Goal: Complete application form: Complete application form

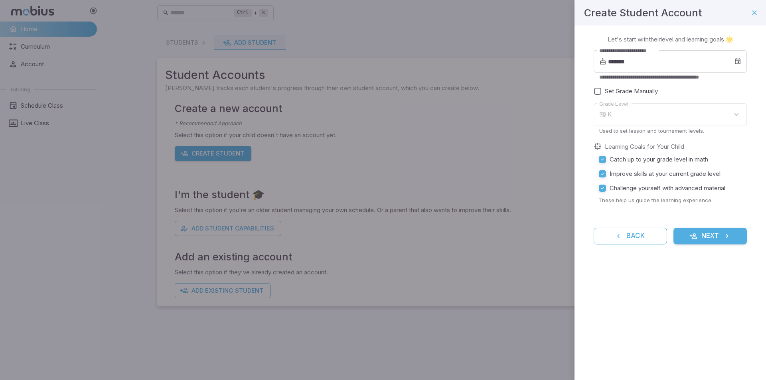
type input "*"
click at [652, 114] on div "7" at bounding box center [676, 114] width 139 height 23
click at [650, 63] on input "*******" at bounding box center [671, 61] width 126 height 22
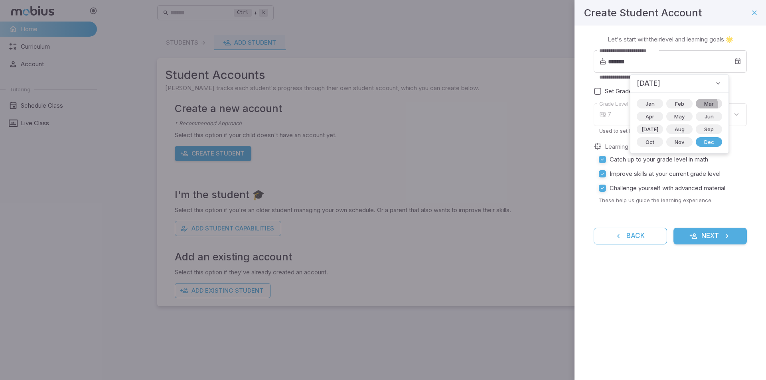
click at [699, 105] on span "Mar" at bounding box center [708, 104] width 19 height 8
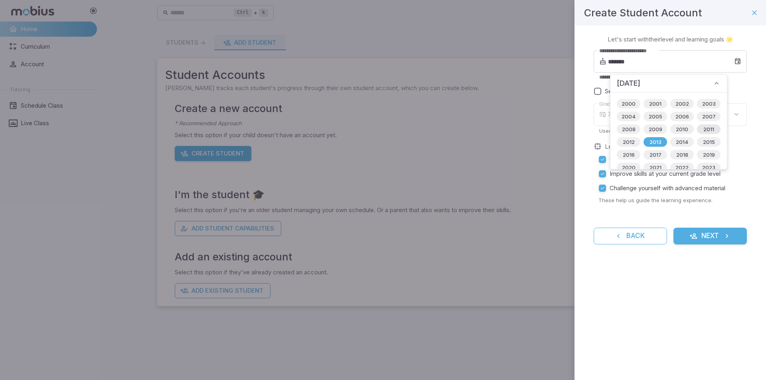
click at [706, 124] on div "2011" at bounding box center [709, 129] width 24 height 10
type input "*******"
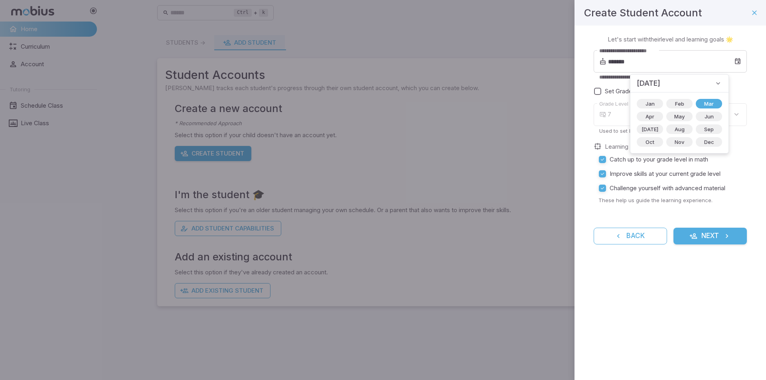
type input "*"
click at [738, 143] on div "Learning Goals for Your Child" at bounding box center [670, 146] width 153 height 9
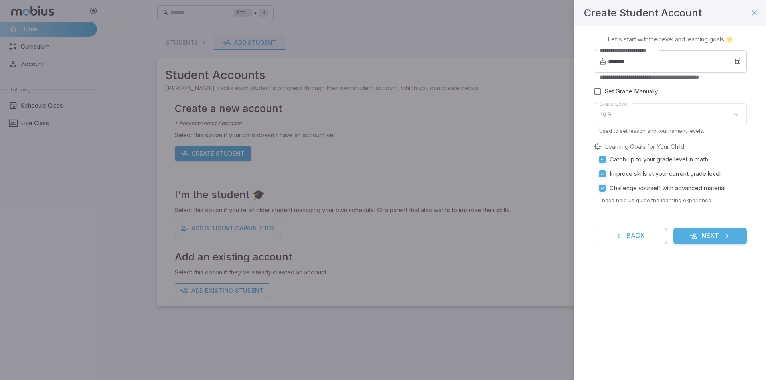
click at [661, 115] on div "9" at bounding box center [676, 114] width 139 height 23
click at [708, 234] on button "Next" at bounding box center [709, 236] width 73 height 17
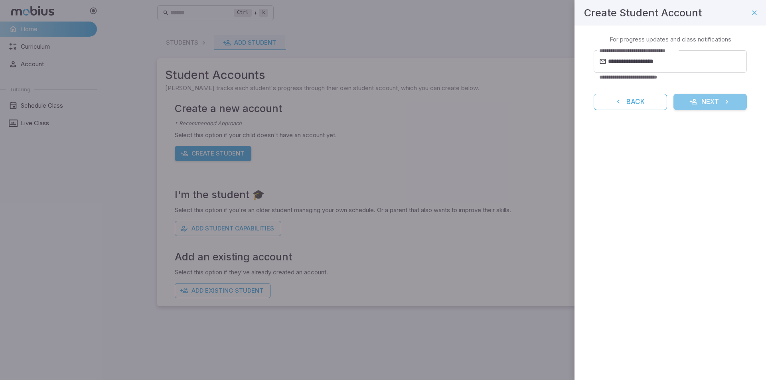
click at [707, 106] on button "Next" at bounding box center [709, 102] width 73 height 17
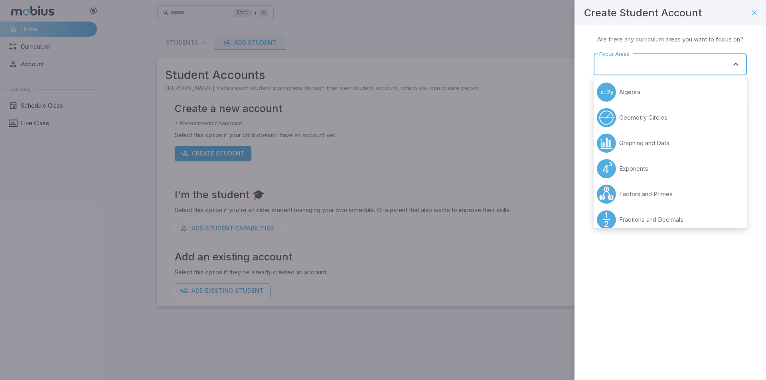
click at [664, 68] on input "Focus Areas" at bounding box center [664, 64] width 134 height 15
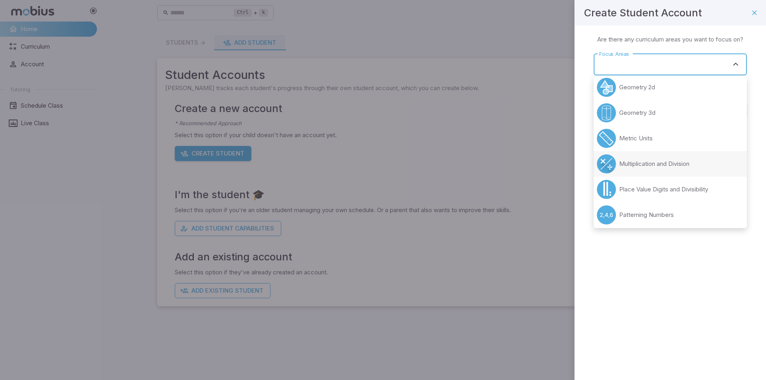
scroll to position [199, 0]
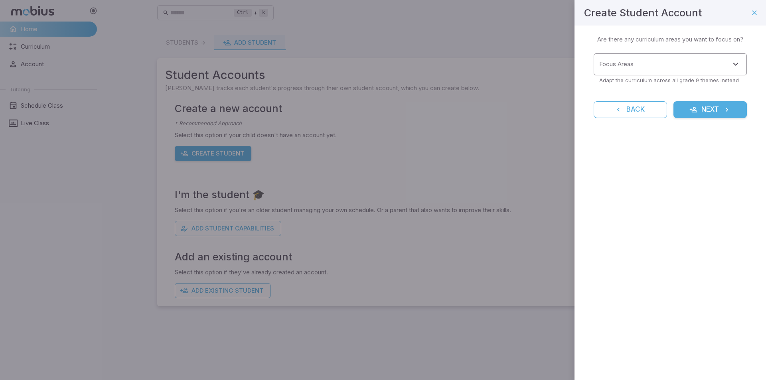
drag, startPoint x: 4, startPoint y: 396, endPoint x: 664, endPoint y: 61, distance: 739.9
click at [663, 62] on input "Focus Areas" at bounding box center [664, 64] width 134 height 15
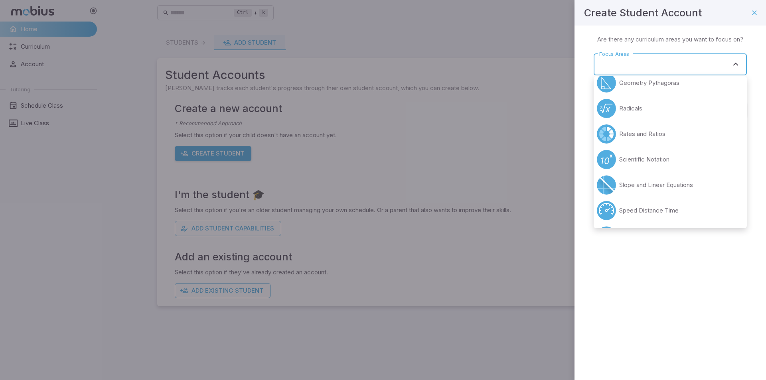
scroll to position [390, 0]
